Goal: Navigation & Orientation: Find specific page/section

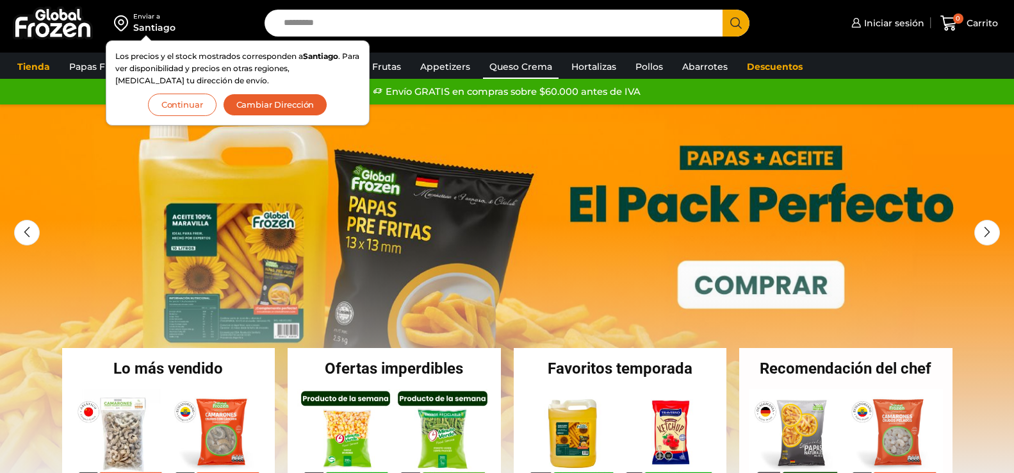
click at [531, 62] on link "Queso Crema" at bounding box center [521, 66] width 76 height 24
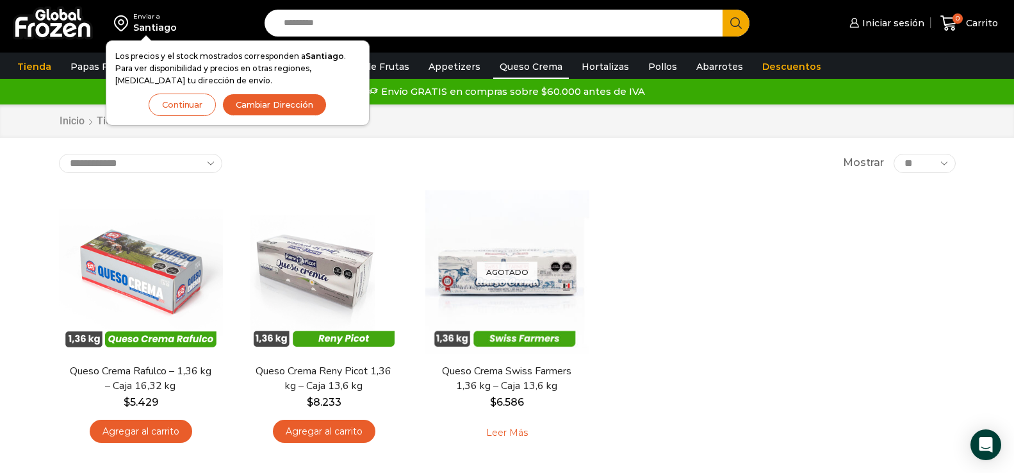
click at [299, 105] on button "Cambiar Dirección" at bounding box center [274, 104] width 104 height 22
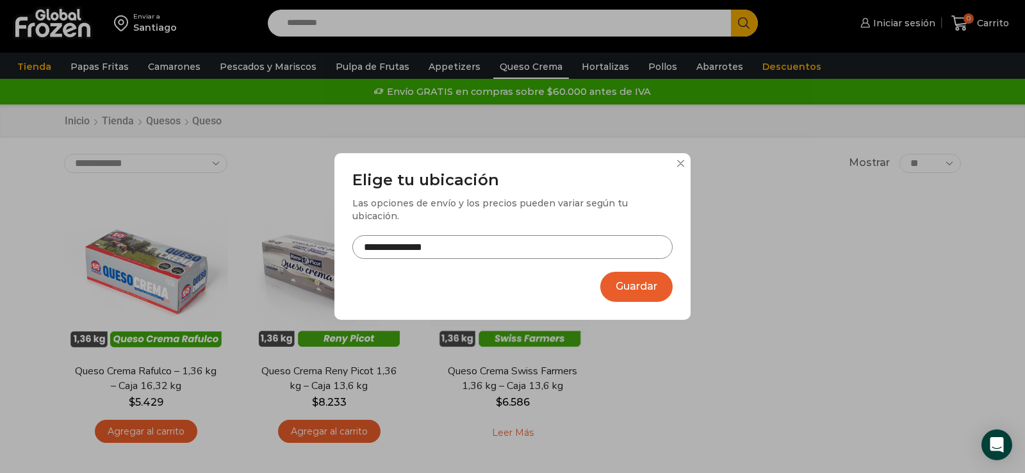
click at [676, 162] on button at bounding box center [680, 163] width 8 height 8
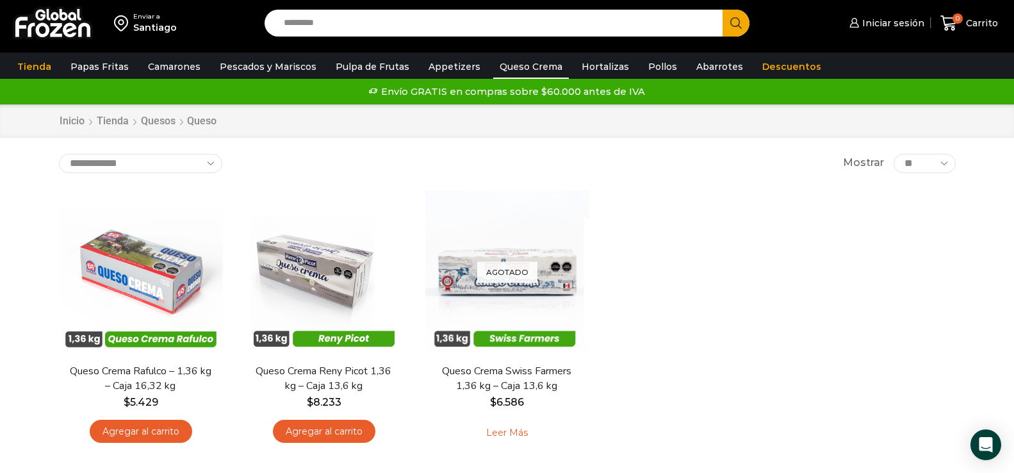
click at [684, 100] on div "Envío GRATIS en compras sobre $60.000 antes de IVA Envío GRATIS en compras sobr…" at bounding box center [507, 91] width 1010 height 19
click at [385, 61] on link "Pulpa de Frutas" at bounding box center [372, 66] width 86 height 24
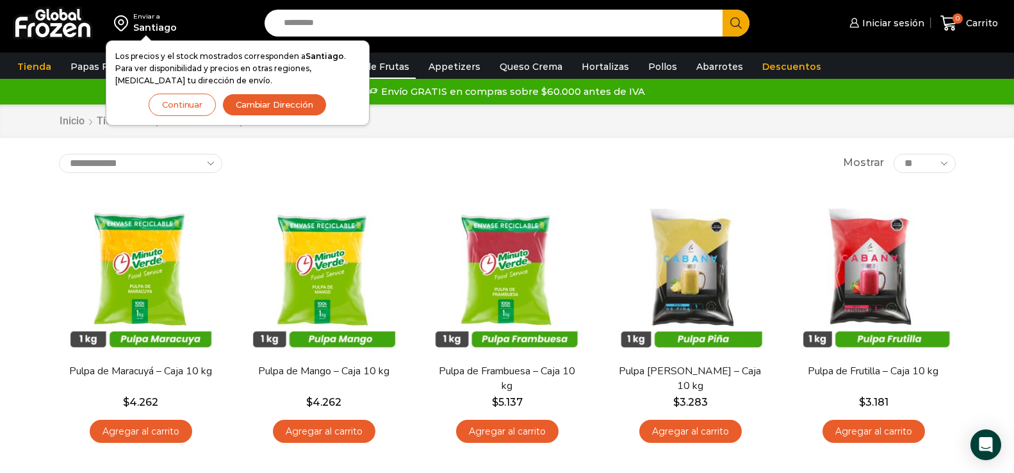
click at [273, 104] on button "Cambiar Dirección" at bounding box center [274, 104] width 104 height 22
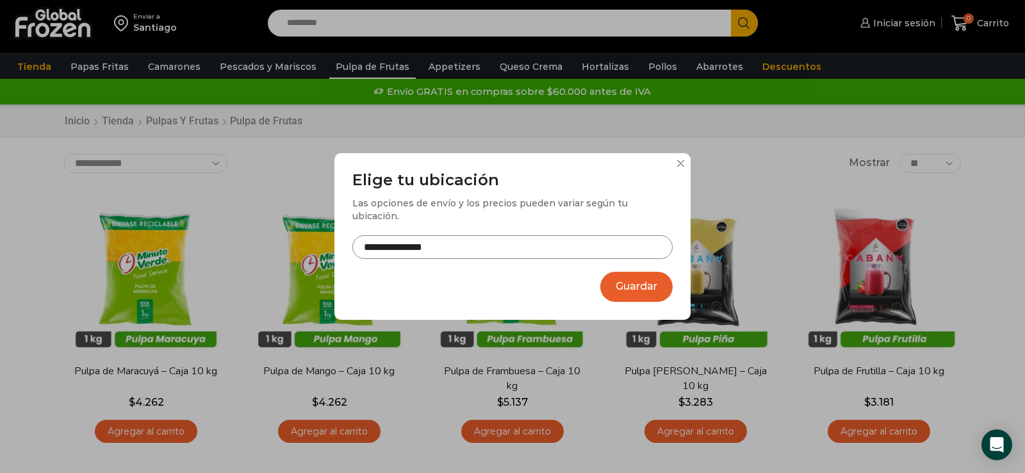
click at [682, 160] on button at bounding box center [680, 163] width 8 height 8
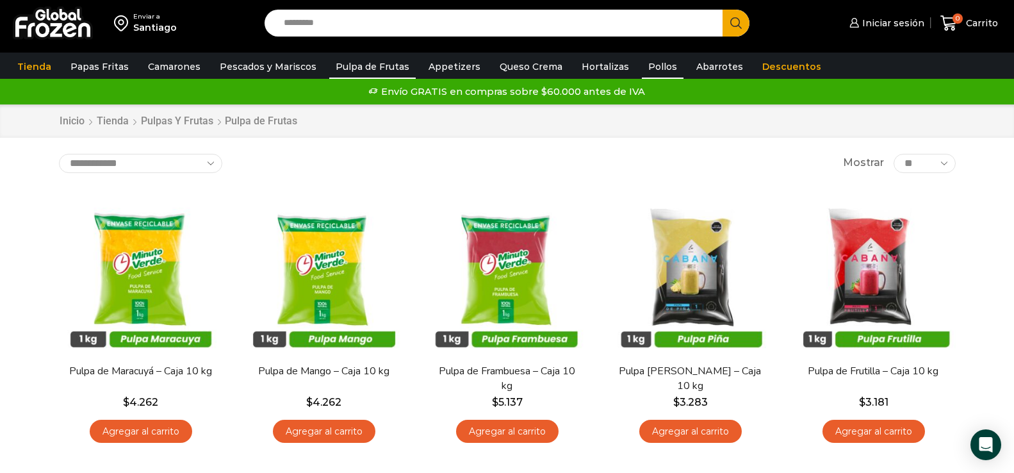
click at [649, 60] on link "Pollos" at bounding box center [663, 66] width 42 height 24
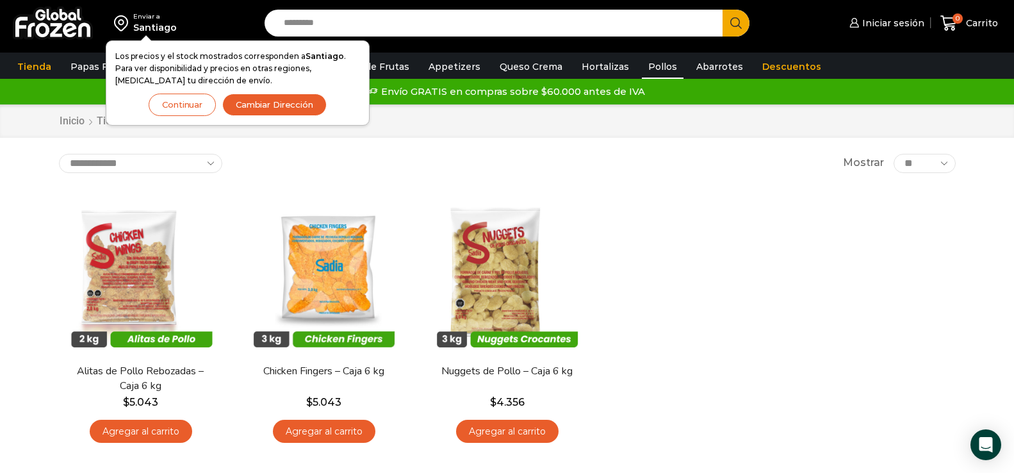
click at [225, 102] on button "Cambiar Dirección" at bounding box center [274, 104] width 104 height 22
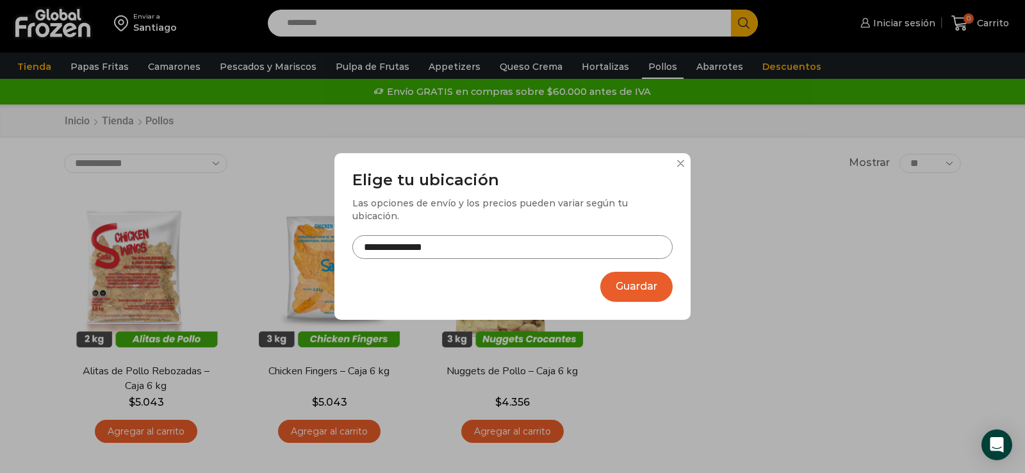
click at [675, 163] on div "**********" at bounding box center [512, 236] width 356 height 167
click at [676, 162] on div "**********" at bounding box center [512, 236] width 356 height 167
click at [684, 160] on div "**********" at bounding box center [512, 236] width 356 height 167
click at [683, 162] on button at bounding box center [680, 163] width 8 height 8
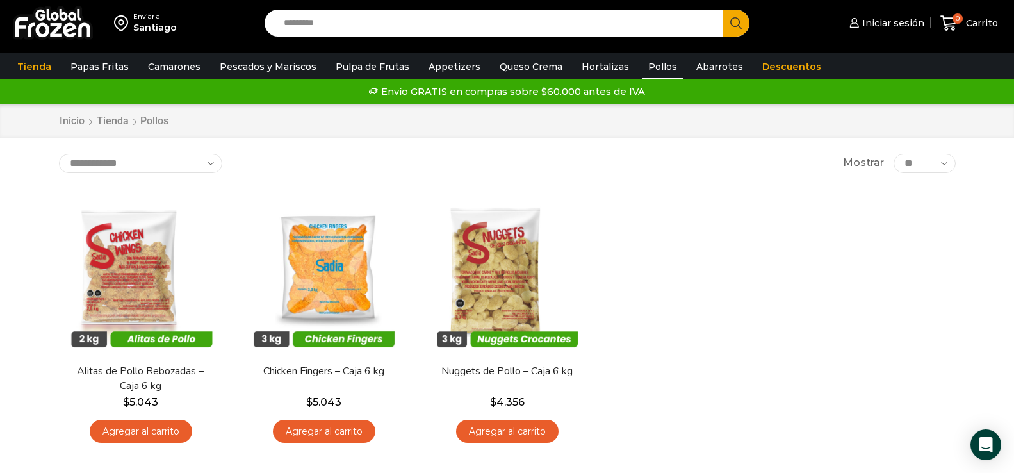
click at [697, 101] on div "Envío GRATIS en compras sobre $60.000 antes de IVA Envío GRATIS en compras sobr…" at bounding box center [506, 92] width 1033 height 26
click at [884, 53] on div "Tienda Papas Fritas Papas Bastón Papas Especiales Camarones Camarones Crudos Pe…" at bounding box center [506, 66] width 1033 height 26
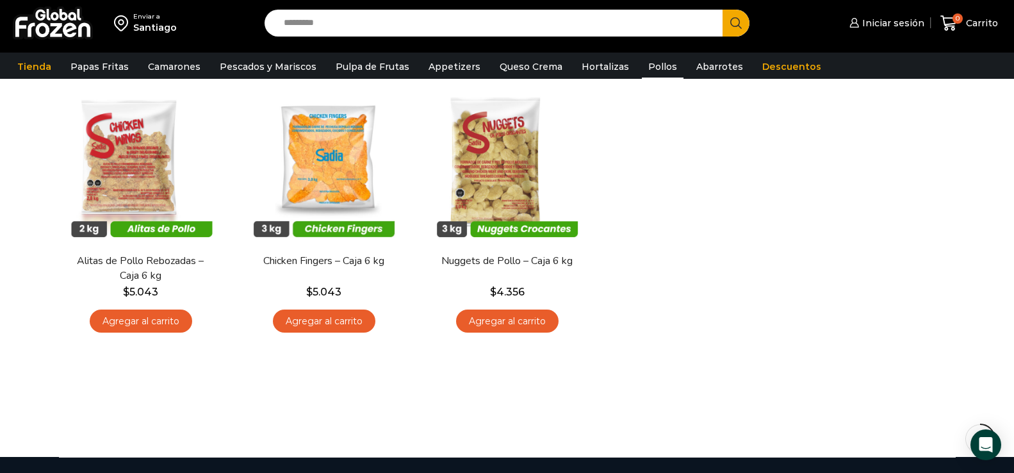
scroll to position [128, 0]
